Goal: Participate in discussion

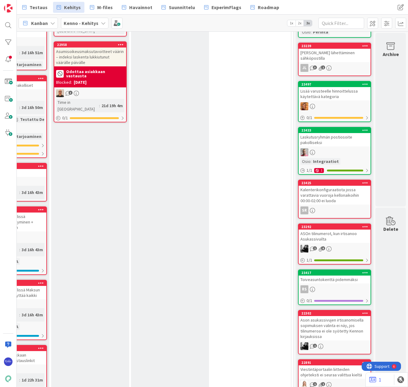
scroll to position [365, 151]
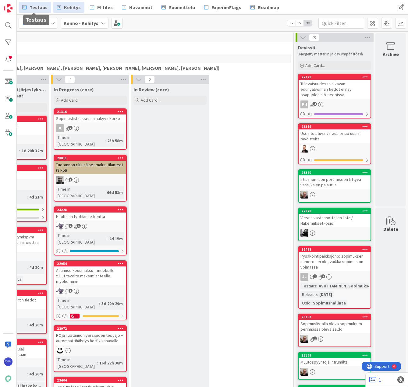
click at [33, 7] on span "Testaus" at bounding box center [39, 7] width 18 height 7
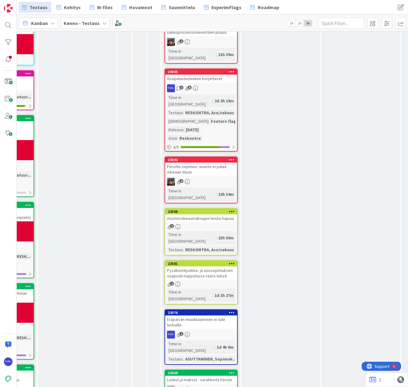
scroll to position [610, 155]
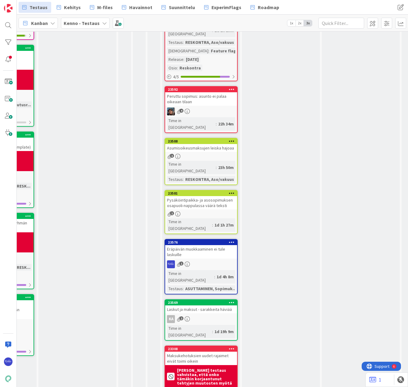
click at [209, 239] on div "23576 Eräpäivän muokkaaminen ei tule laskuille 1 Time in [GEOGRAPHIC_DATA] : 1d…" at bounding box center [201, 266] width 73 height 55
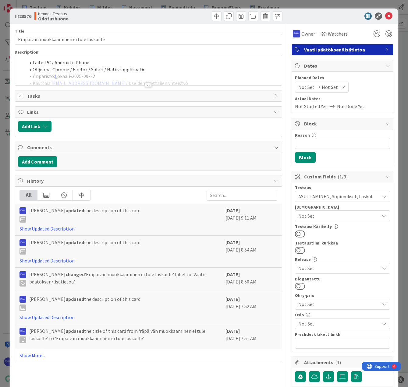
click at [148, 84] on div at bounding box center [148, 85] width 7 height 5
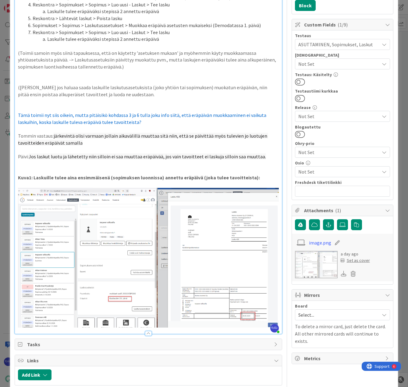
scroll to position [152, 0]
click at [264, 153] on p "Päivi: [PERSON_NAME] luotu ja lähetetty niin silloin ei saa muuttaa eräpäivää, …" at bounding box center [148, 156] width 261 height 7
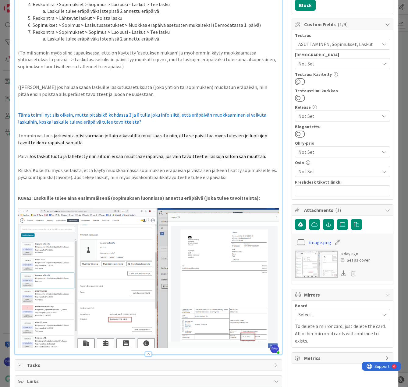
click at [173, 173] on p "Riikka: Kokeiltu myös sellaista, että käyty muokkaamassa sopimuksen eräpäivää j…" at bounding box center [148, 174] width 261 height 14
click at [230, 171] on p "Riikka: Kokeiltu myös sellaista, että käyty muokkaamassa sopimuksen eräpäivää j…" at bounding box center [148, 174] width 261 height 14
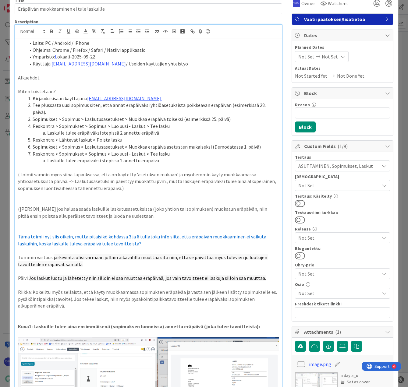
scroll to position [213, 0]
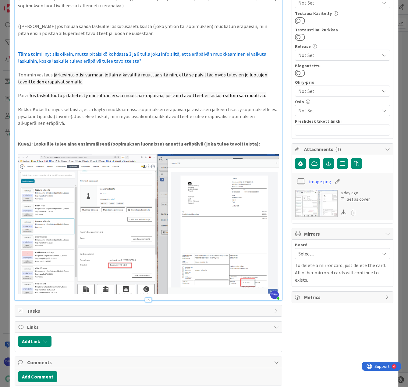
click at [146, 298] on div at bounding box center [148, 300] width 7 height 5
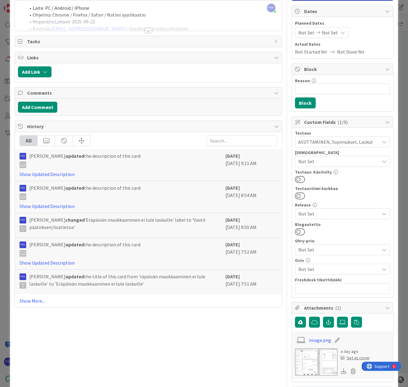
scroll to position [0, 0]
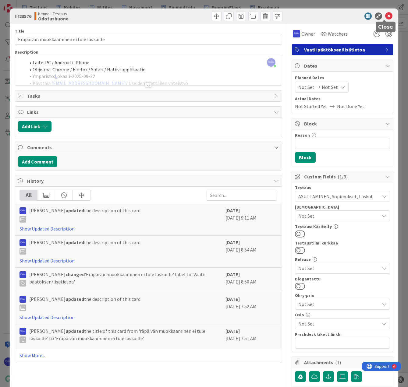
click at [385, 16] on icon at bounding box center [388, 15] width 7 height 7
